Goal: Task Accomplishment & Management: Manage account settings

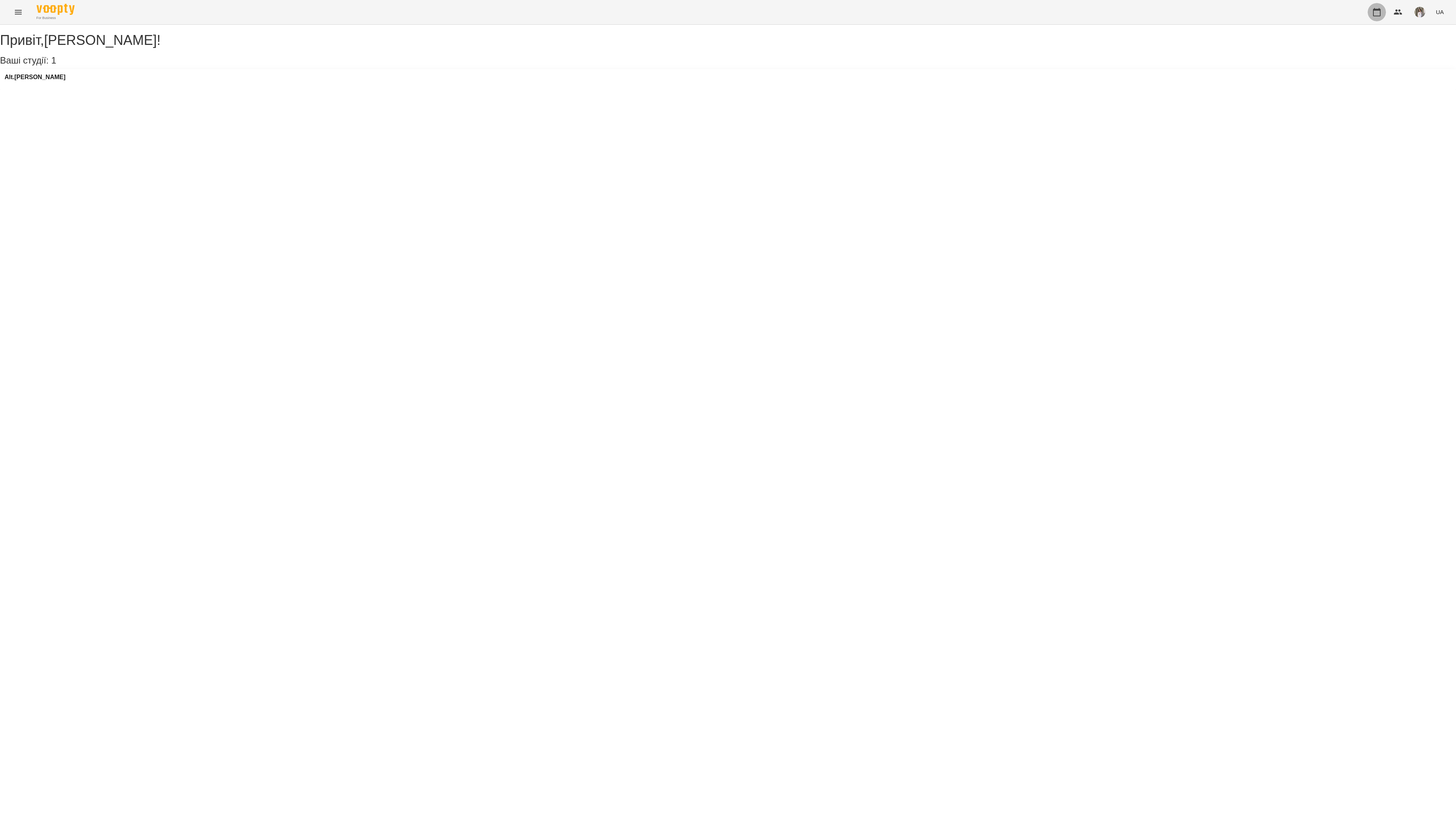
click at [1379, 12] on icon "button" at bounding box center [1377, 12] width 9 height 9
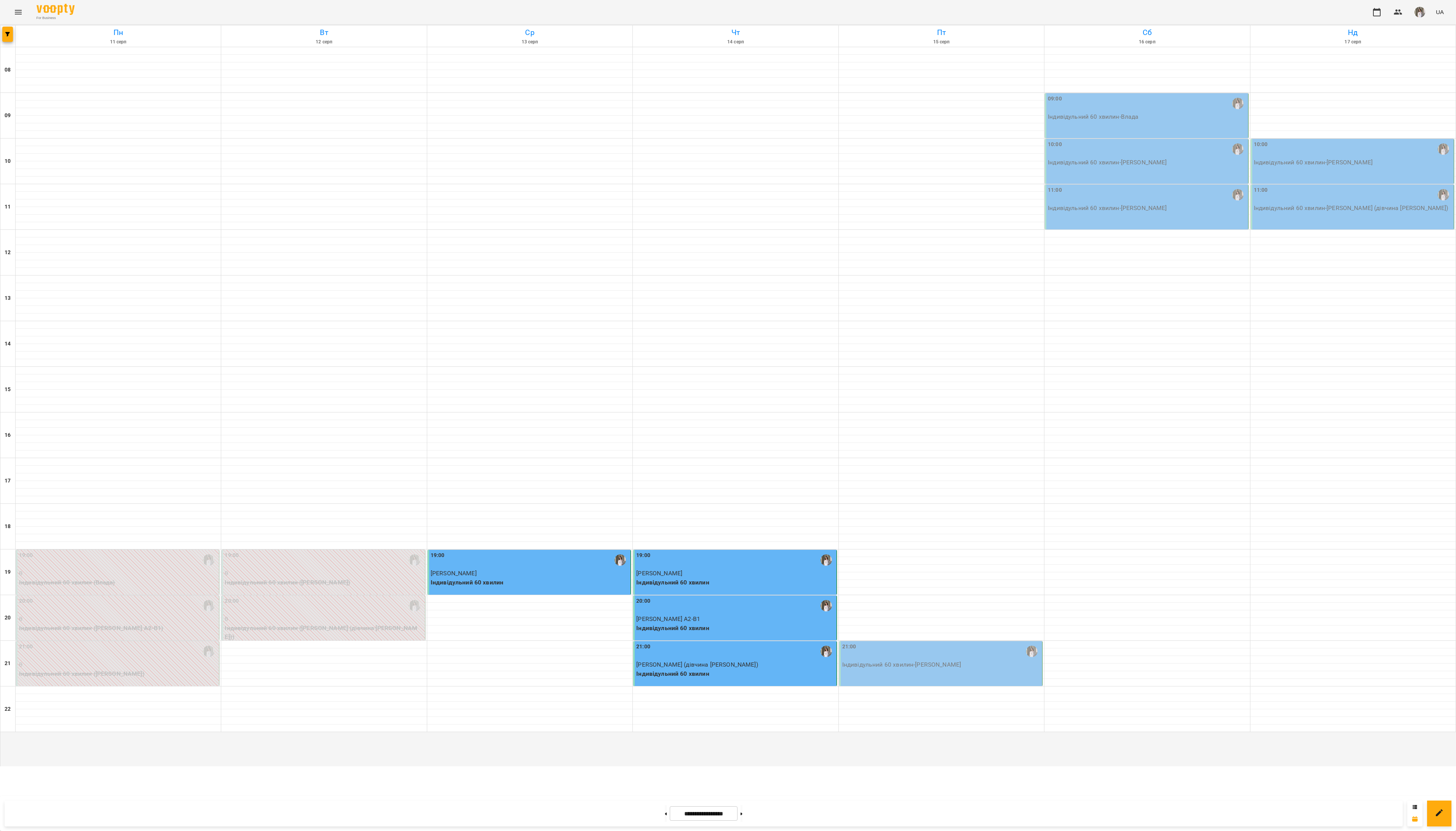
drag, startPoint x: 902, startPoint y: 698, endPoint x: 807, endPoint y: 679, distance: 96.9
click at [807, 660] on div "21:00" at bounding box center [735, 651] width 198 height 18
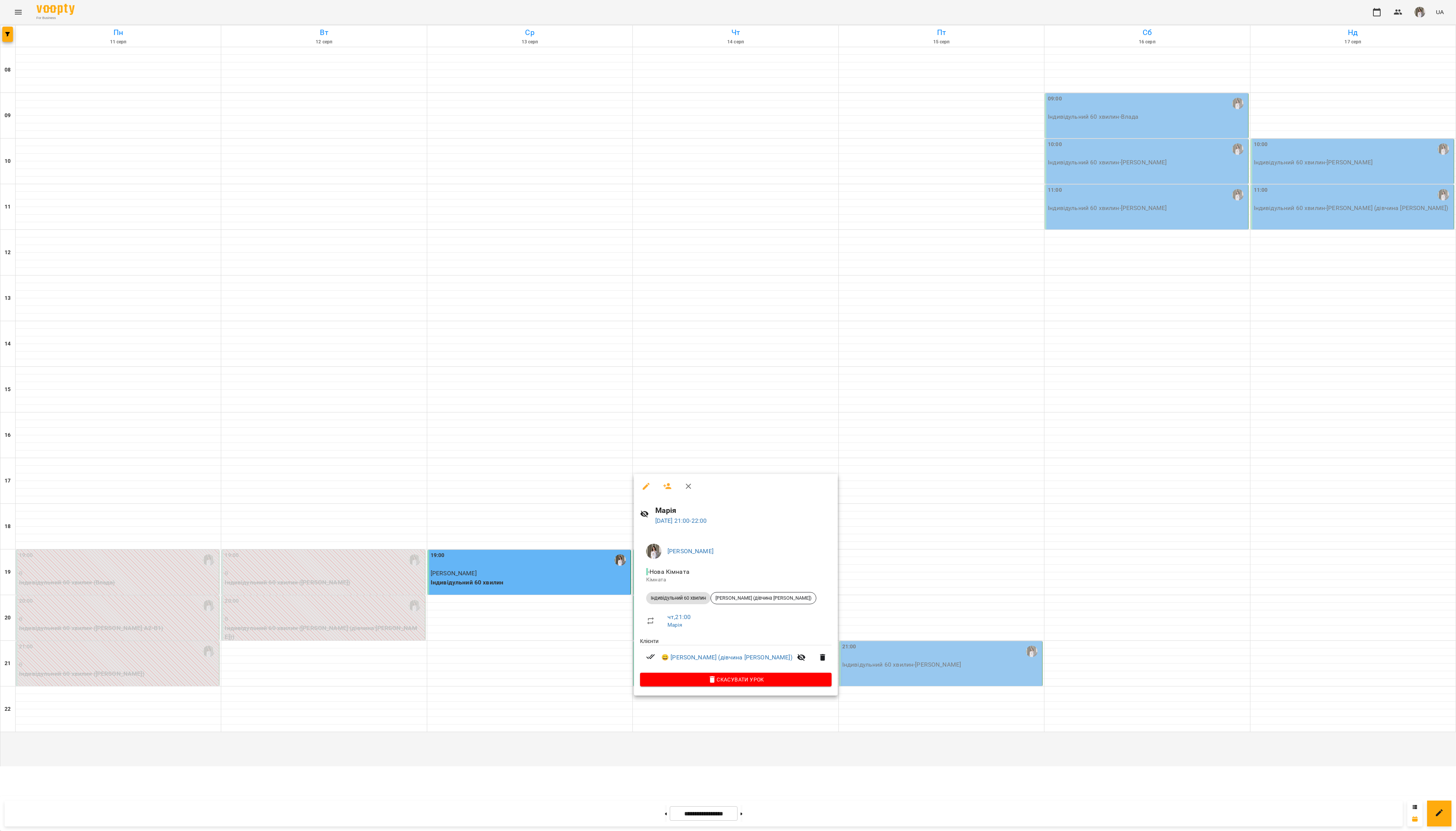
click at [919, 688] on div at bounding box center [728, 415] width 1456 height 831
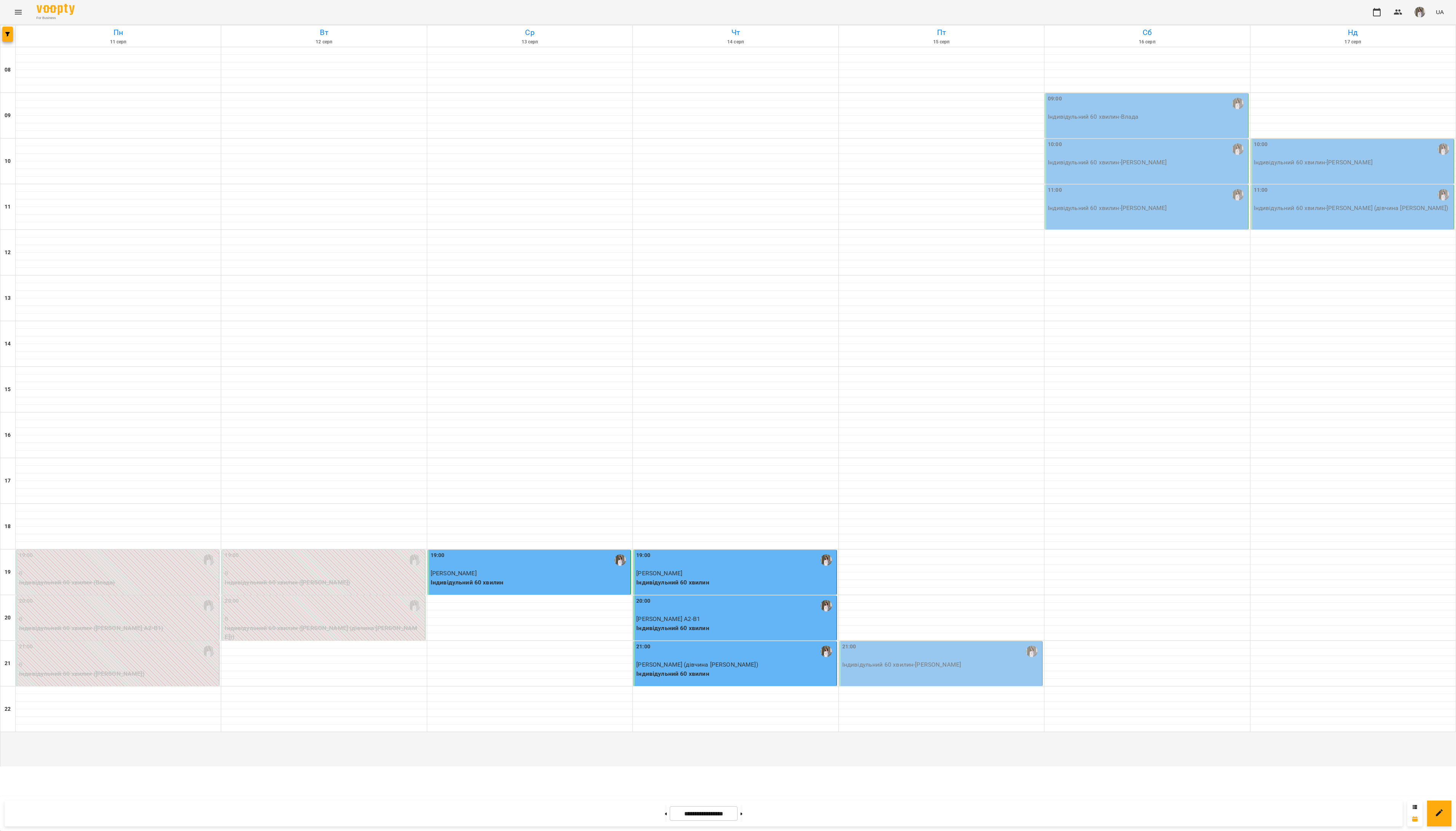
click at [919, 660] on div "21:00" at bounding box center [941, 651] width 198 height 18
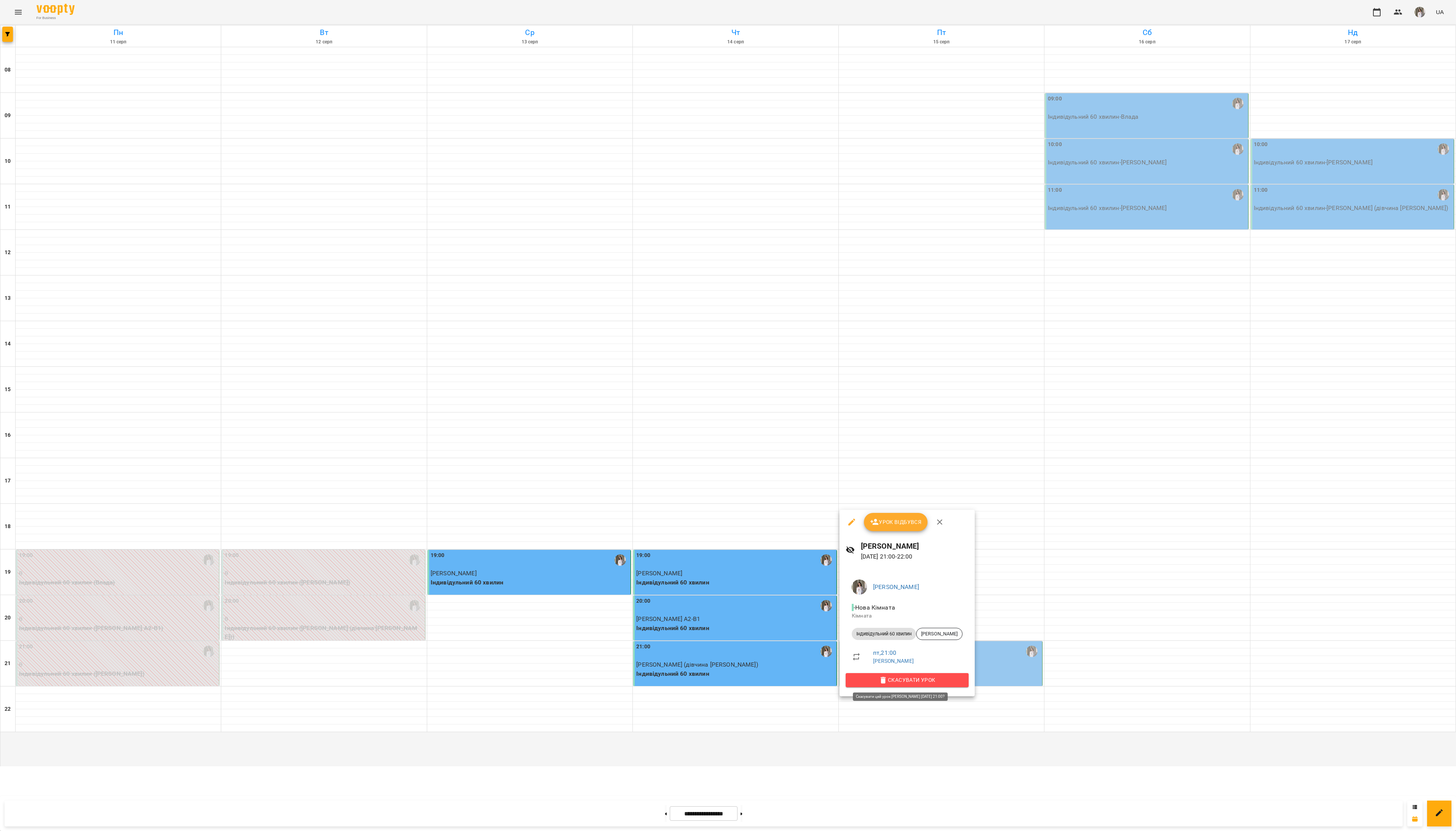
click at [921, 676] on span "Скасувати Урок" at bounding box center [907, 680] width 111 height 9
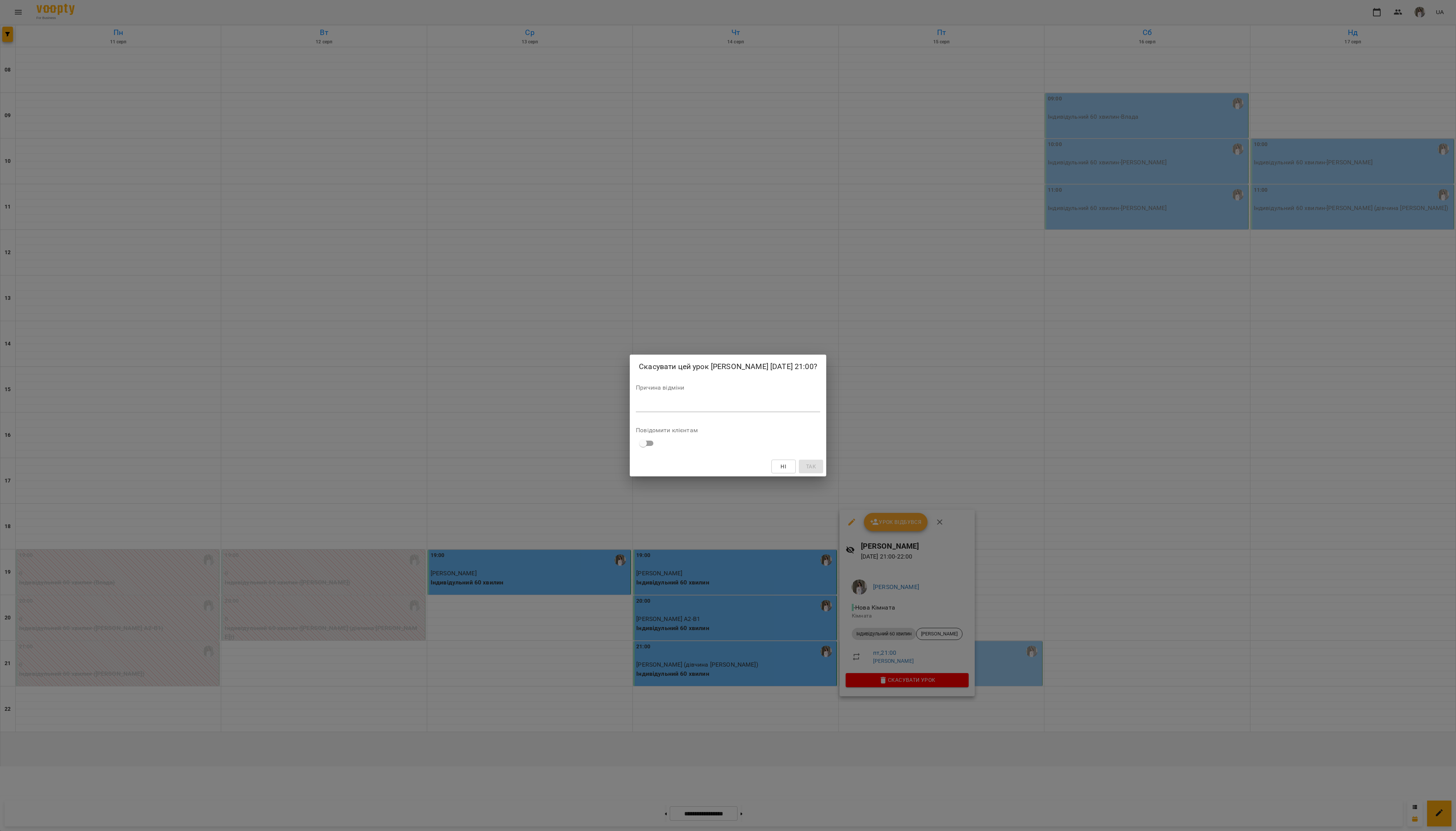
drag, startPoint x: 756, startPoint y: 415, endPoint x: 765, endPoint y: 385, distance: 31.3
click at [756, 410] on div "Скасувати цей урок [PERSON_NAME] [DATE] 21:00? Причина відміни * Повідомити клі…" at bounding box center [728, 416] width 197 height 122
click at [767, 396] on div "Причина відміни *" at bounding box center [728, 400] width 184 height 31
click at [768, 407] on textarea at bounding box center [728, 406] width 184 height 7
type textarea "*"
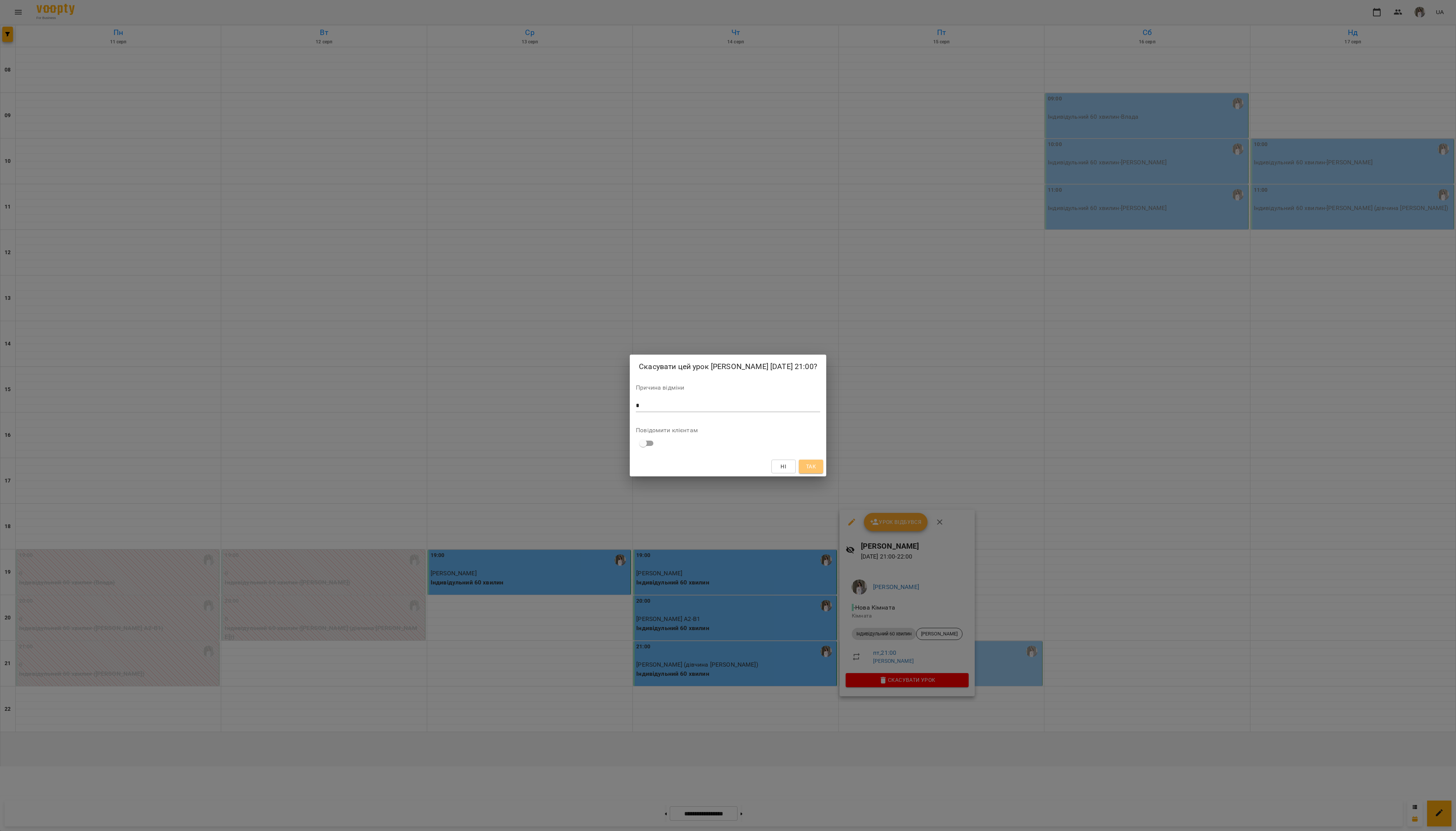
click at [806, 467] on span "Так" at bounding box center [811, 467] width 10 height 9
